Goal: Information Seeking & Learning: Learn about a topic

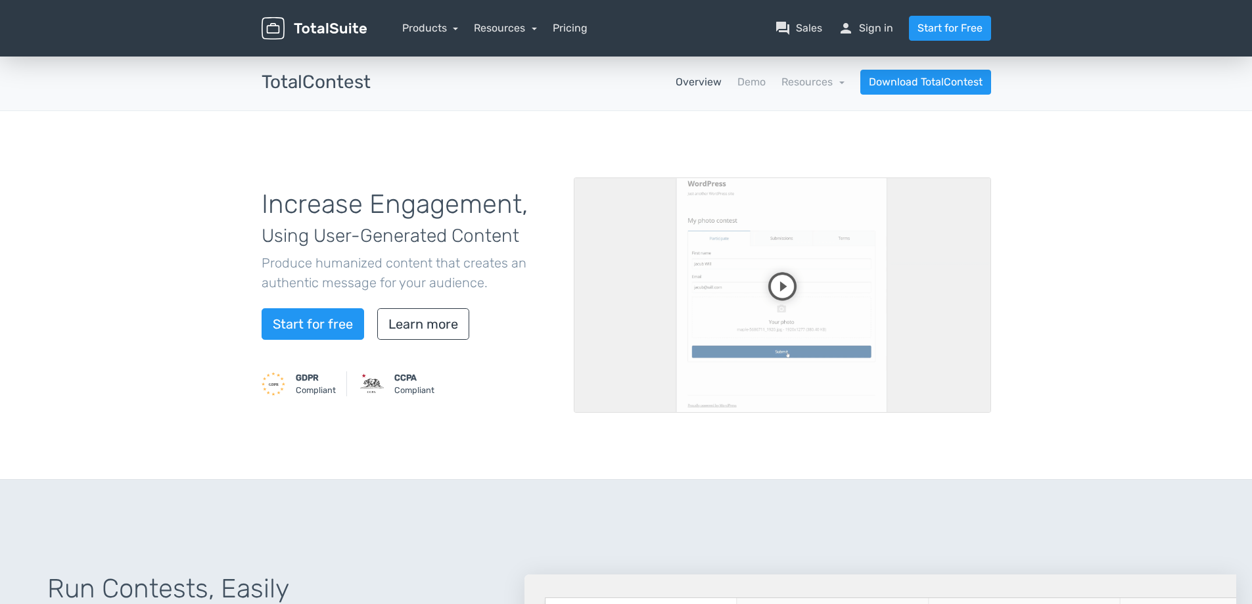
click at [471, 198] on h1 "Increase Engagement, Using User-Generated Content" at bounding box center [408, 219] width 292 height 58
click at [811, 85] on link "Resources" at bounding box center [812, 82] width 63 height 12
click at [805, 83] on link "Resources" at bounding box center [812, 82] width 63 height 12
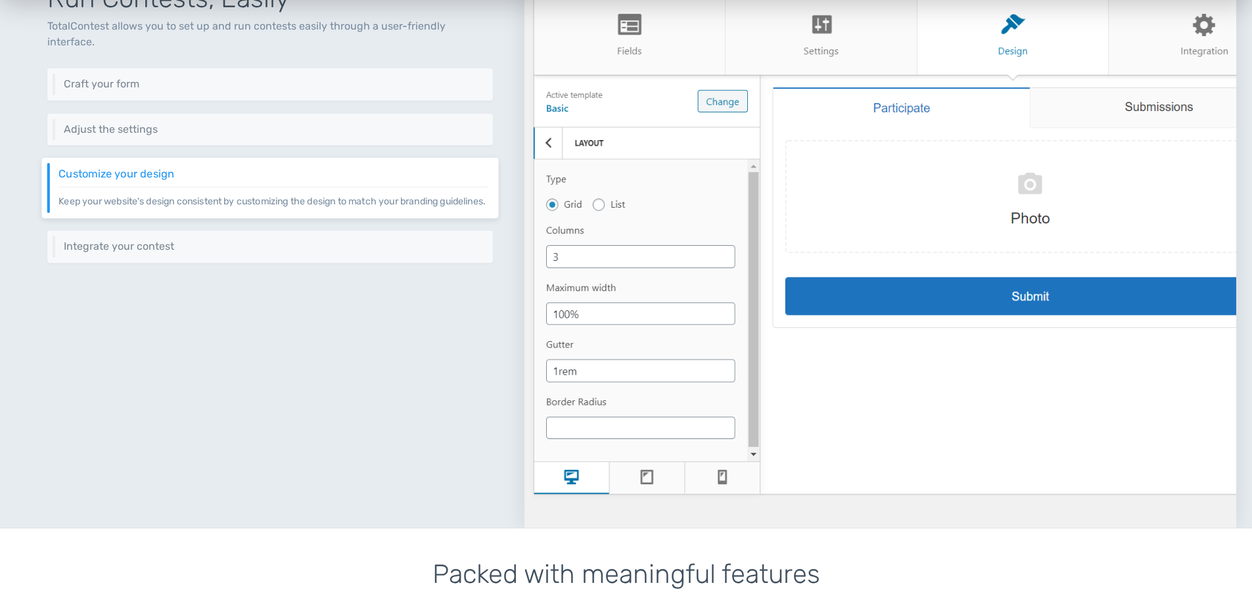
scroll to position [591, 0]
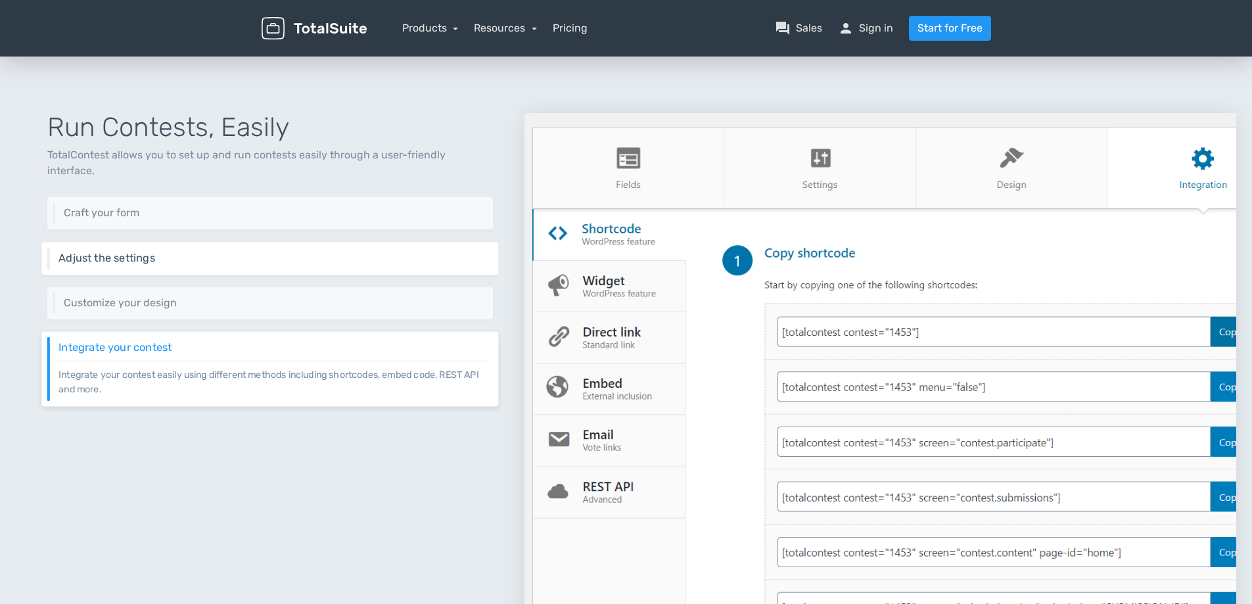
click at [99, 252] on h6 "Adjust the settings" at bounding box center [273, 258] width 430 height 12
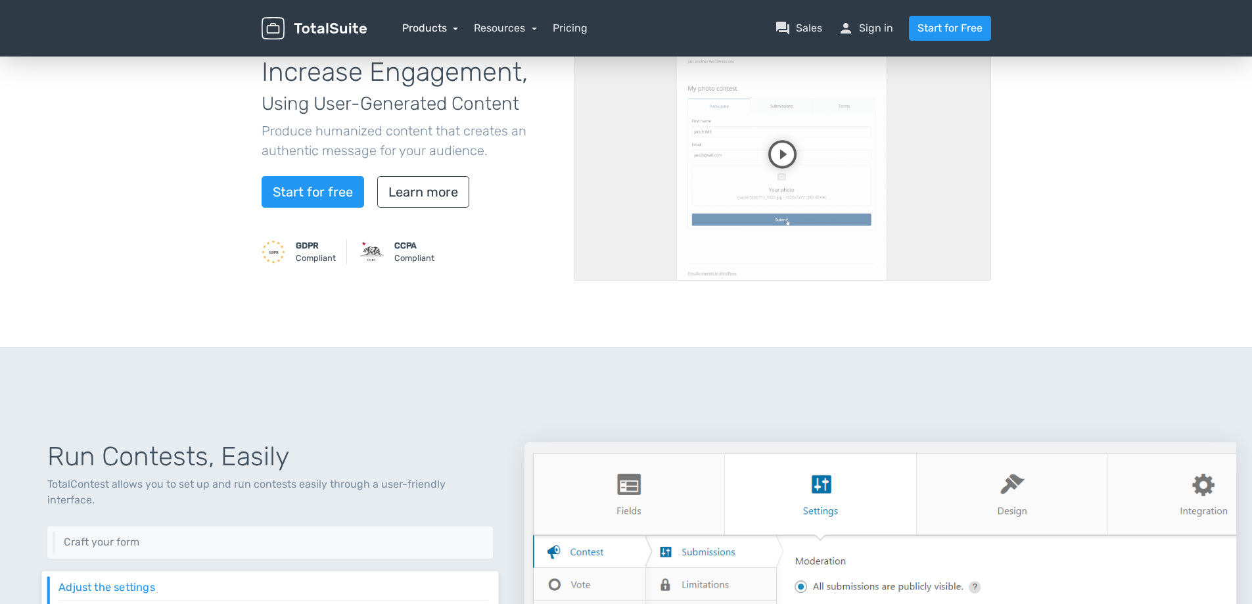
scroll to position [131, 0]
click at [440, 27] on link "Products" at bounding box center [430, 28] width 57 height 12
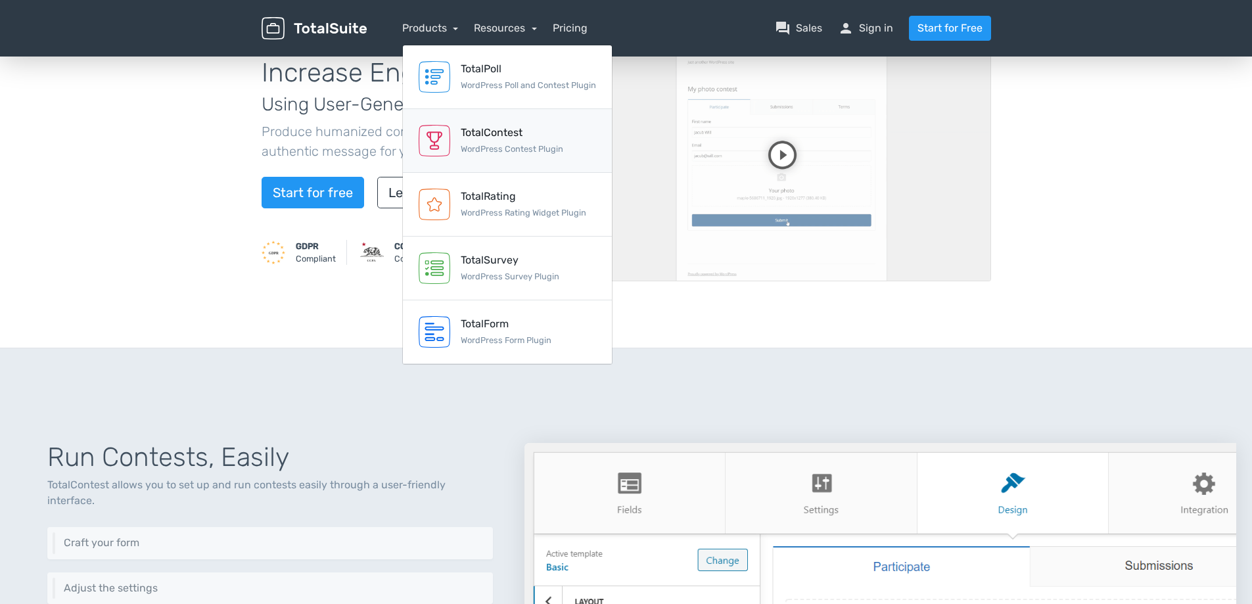
click at [495, 135] on div "TotalContest" at bounding box center [512, 133] width 103 height 16
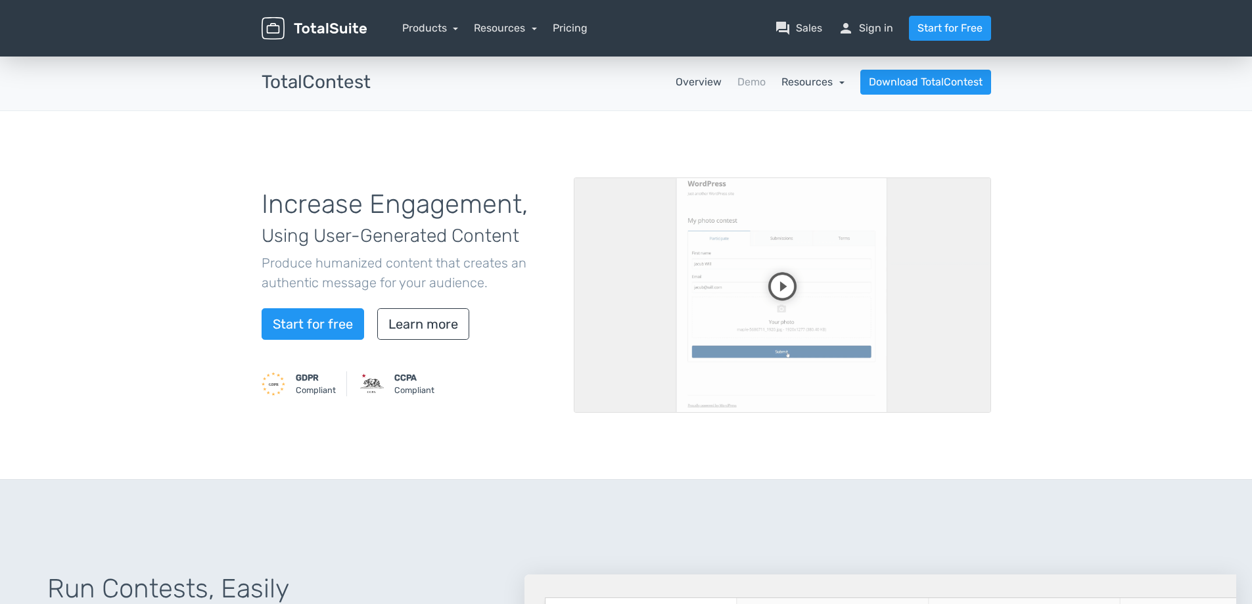
click at [835, 82] on link "Resources" at bounding box center [812, 82] width 63 height 12
click at [1039, 142] on div "Increase Engagement, Using User-Generated Content Produce humanized content tha…" at bounding box center [626, 295] width 1252 height 369
click at [563, 25] on link "Pricing" at bounding box center [570, 28] width 35 height 16
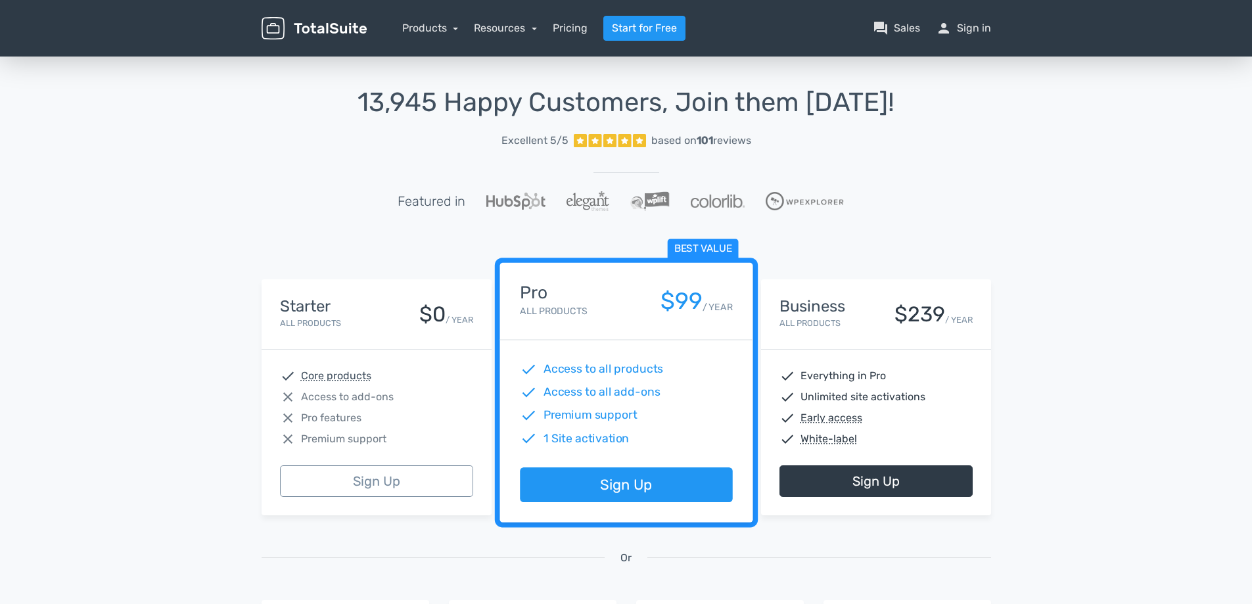
click at [1035, 198] on div "13,945 Happy Customers, Join them Today! Excellent 5/5 based on 101 reviews Fea…" at bounding box center [626, 485] width 1252 height 863
